Goal: Information Seeking & Learning: Learn about a topic

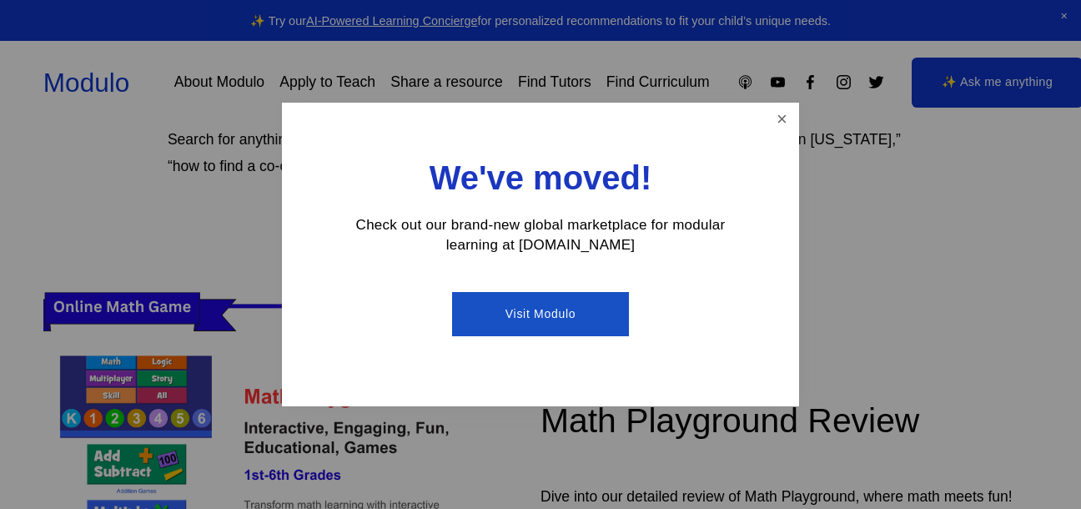
scroll to position [322, 0]
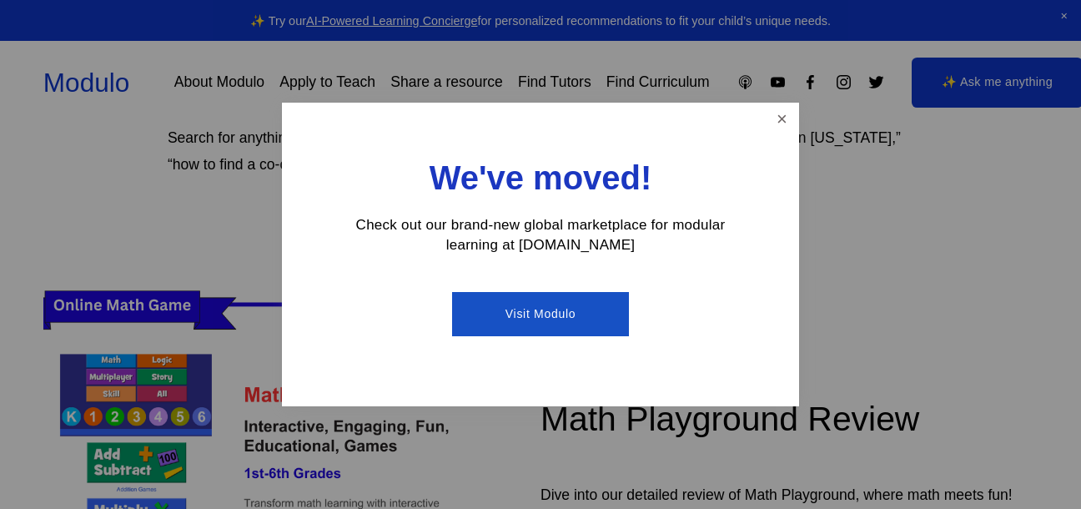
click at [765, 116] on div "We've moved! Check out our brand-new global marketplace for modular learning at…" at bounding box center [540, 255] width 517 height 304
click at [773, 118] on link "Close" at bounding box center [781, 119] width 29 height 29
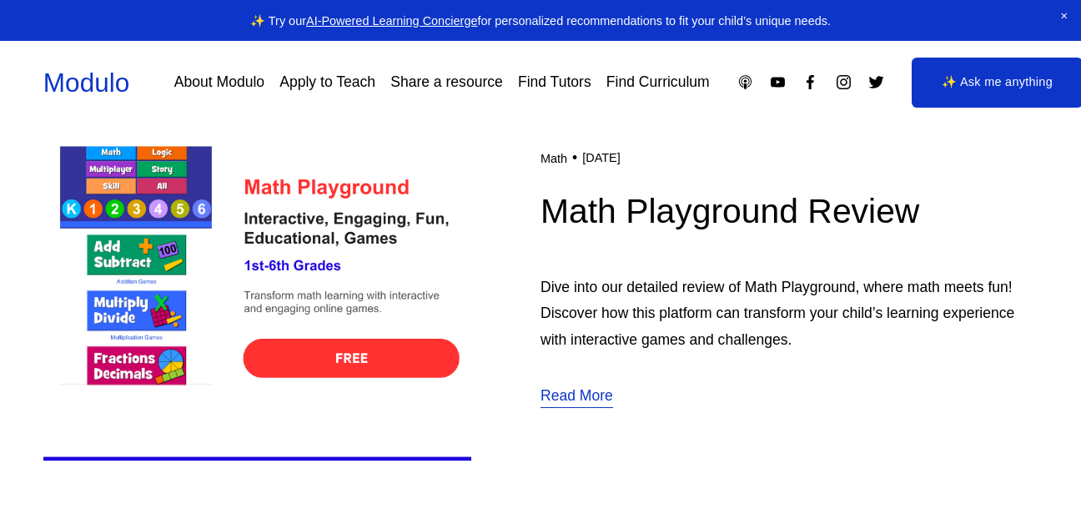
scroll to position [530, 0]
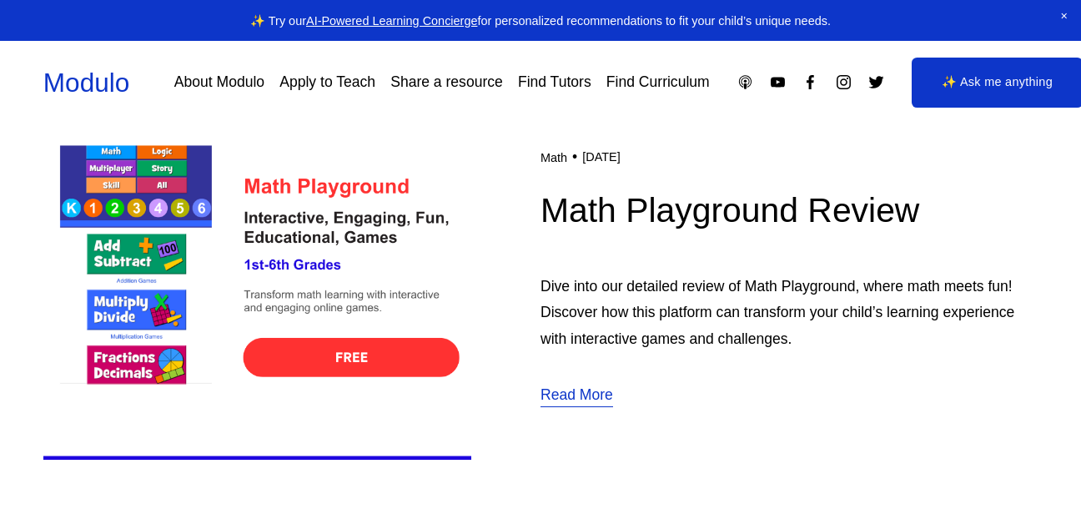
click at [319, 183] on img at bounding box center [257, 277] width 428 height 429
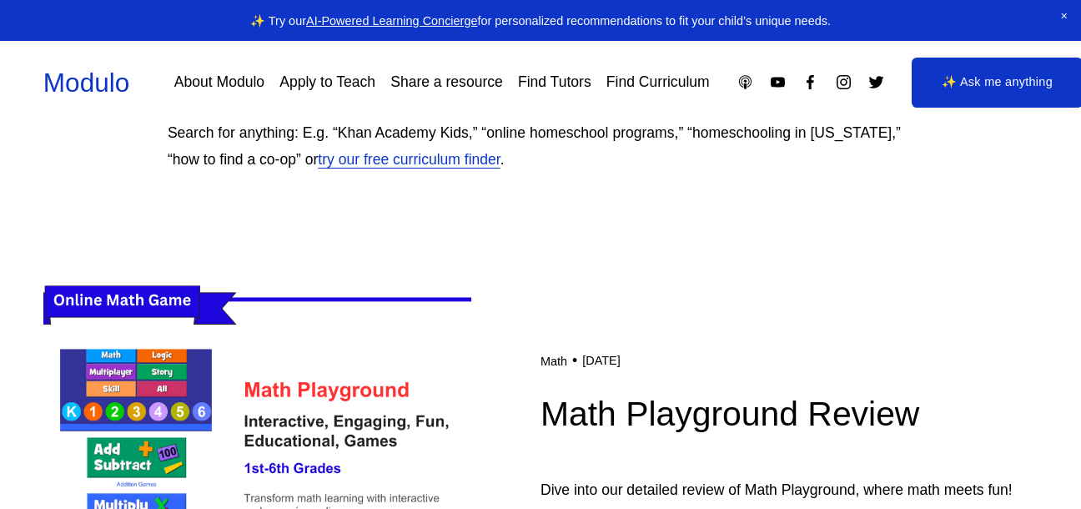
scroll to position [0, 0]
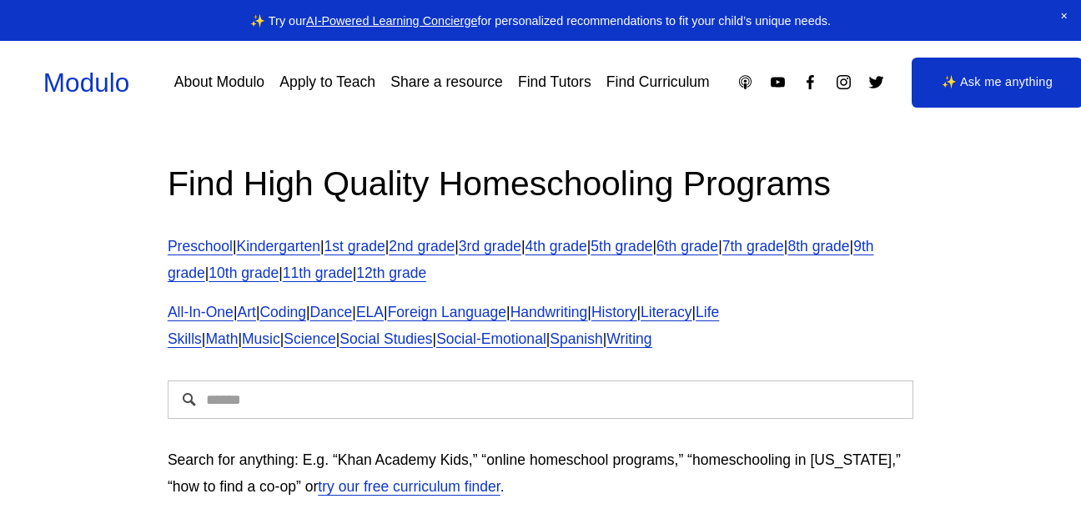
click at [719, 305] on link "Life Skills" at bounding box center [443, 325] width 551 height 43
click at [317, 405] on input "Search" at bounding box center [540, 399] width 745 height 38
type input "**********"
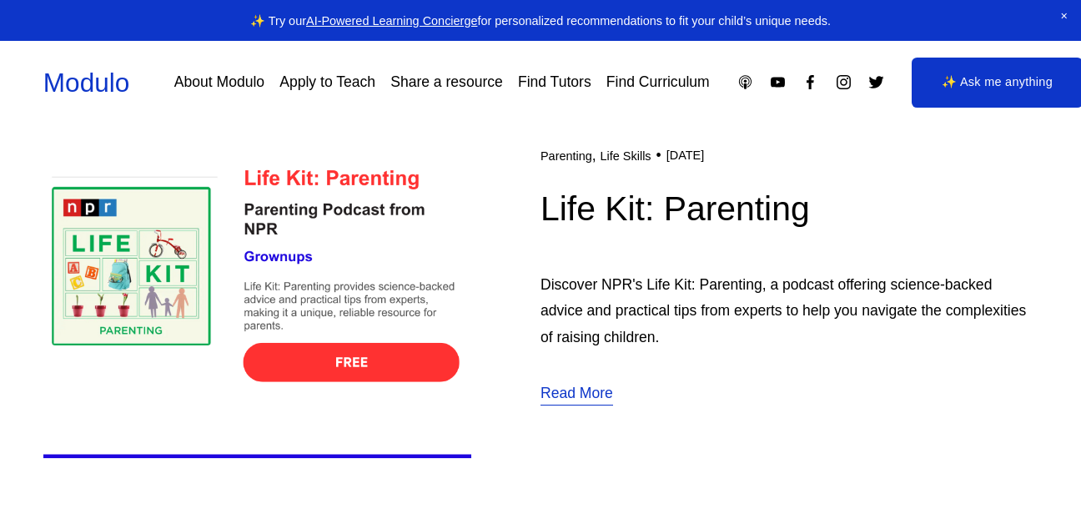
scroll to position [528, 0]
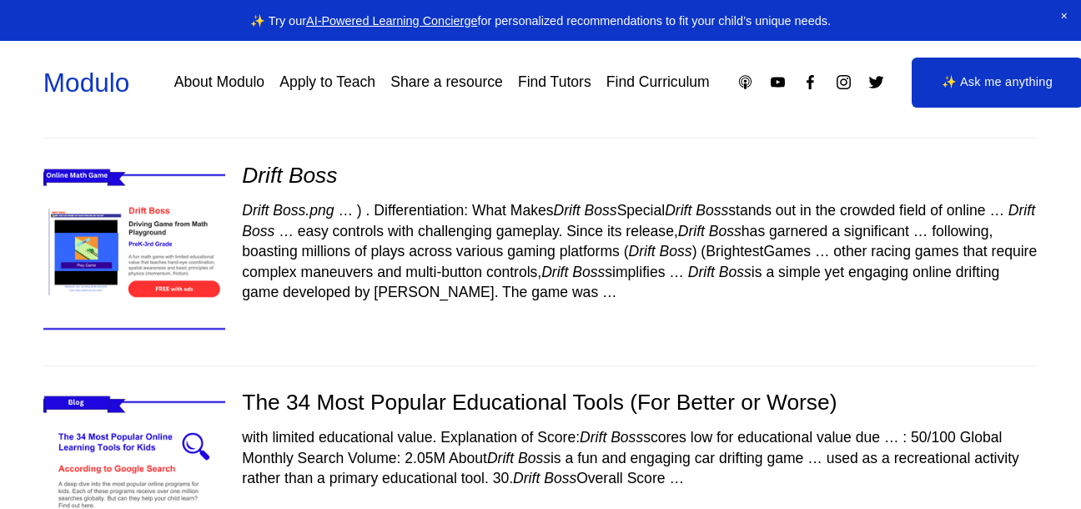
scroll to position [128, 0]
click at [140, 272] on img at bounding box center [134, 253] width 217 height 182
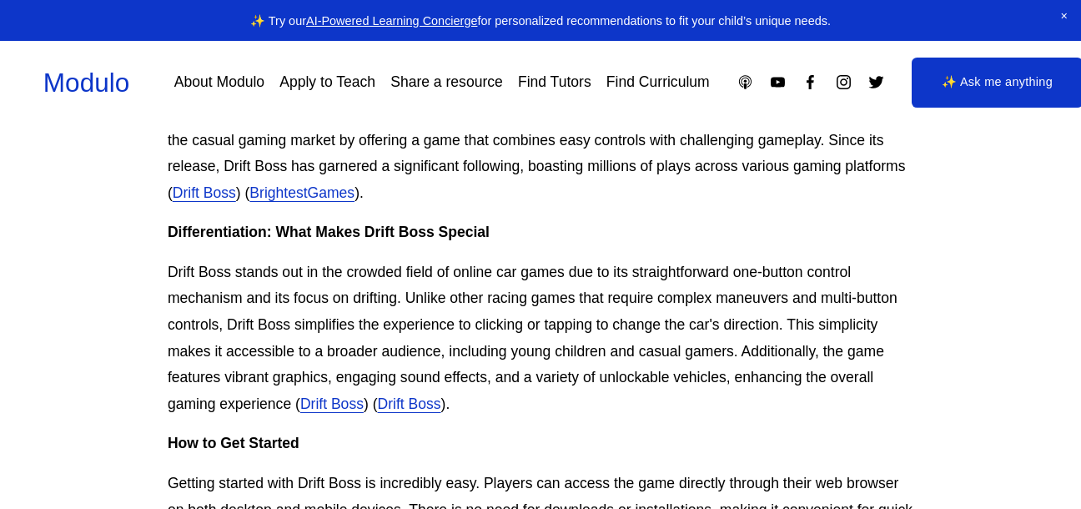
scroll to position [695, 0]
click at [216, 191] on link "Drift Boss" at bounding box center [204, 191] width 63 height 17
